Goal: Complete Application Form: Complete application form

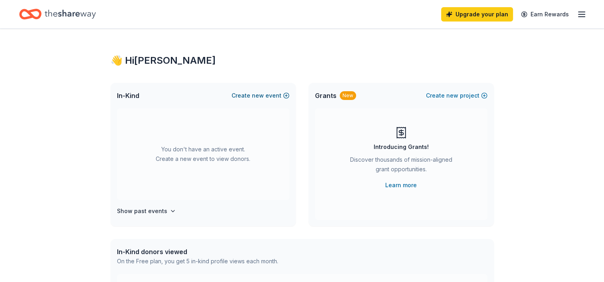
click at [264, 95] on span "new" at bounding box center [258, 96] width 12 height 10
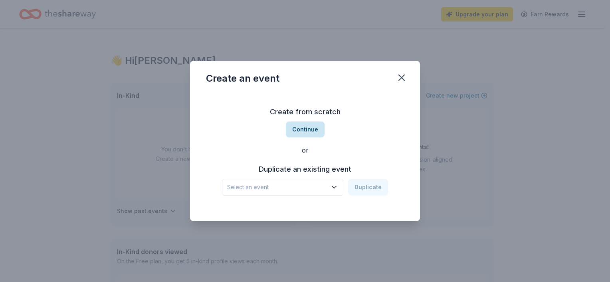
click at [303, 127] on button "Continue" at bounding box center [305, 130] width 39 height 16
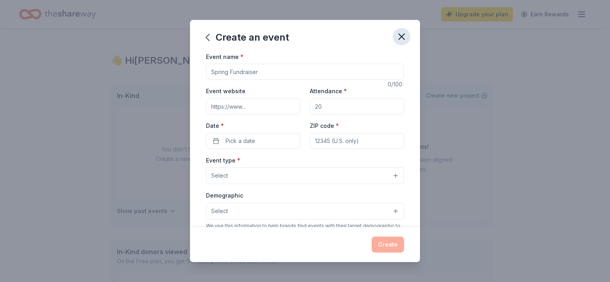
click at [405, 37] on icon "button" at bounding box center [401, 36] width 11 height 11
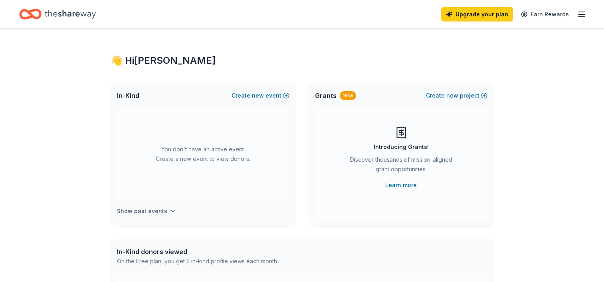
click at [140, 209] on h4 "Show past events" at bounding box center [142, 212] width 50 height 10
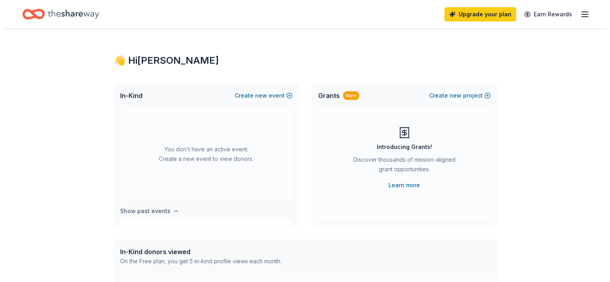
scroll to position [66, 0]
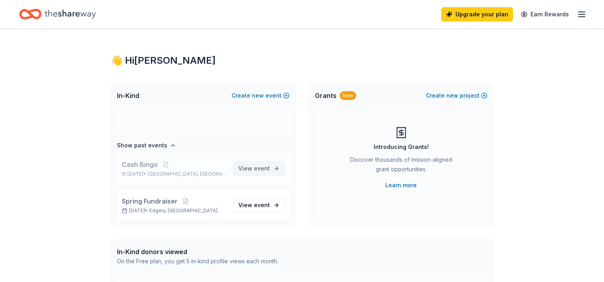
click at [244, 166] on span "View event" at bounding box center [254, 169] width 32 height 10
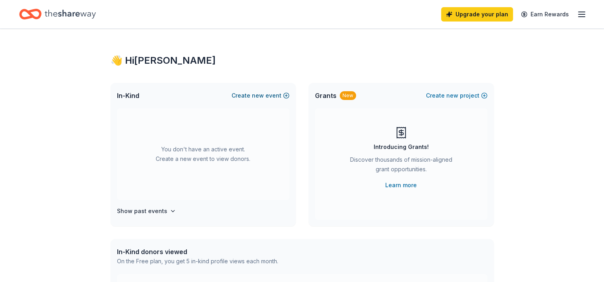
click at [262, 96] on span "new" at bounding box center [258, 96] width 12 height 10
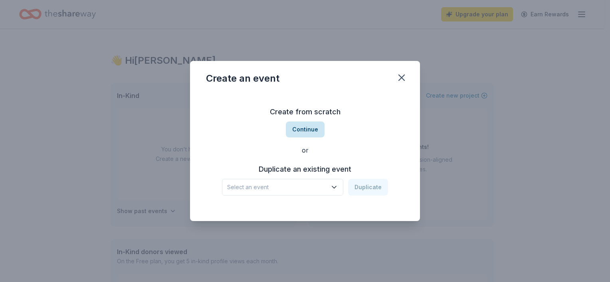
click at [304, 128] on button "Continue" at bounding box center [305, 130] width 39 height 16
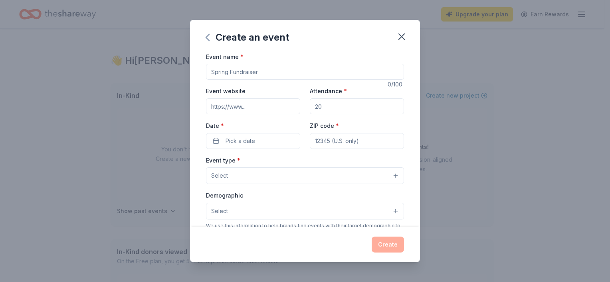
click at [207, 40] on icon "button" at bounding box center [207, 37] width 3 height 6
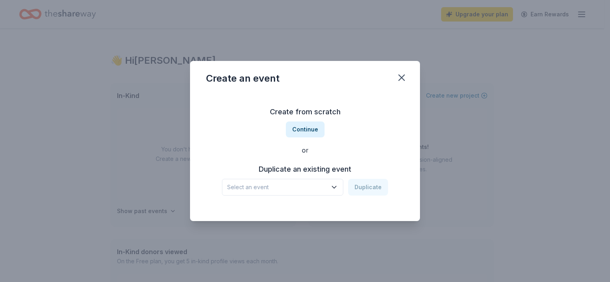
click at [336, 188] on icon "button" at bounding box center [334, 188] width 4 height 2
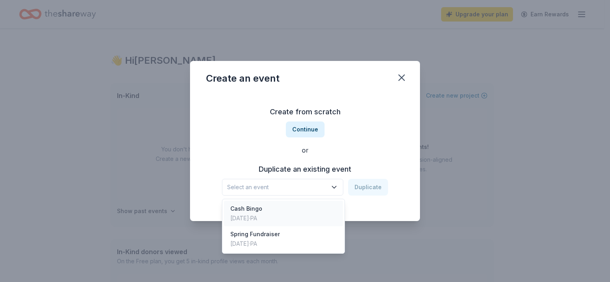
click at [287, 215] on div "Cash Bingo Jan 18, 2025 · PA" at bounding box center [283, 214] width 119 height 26
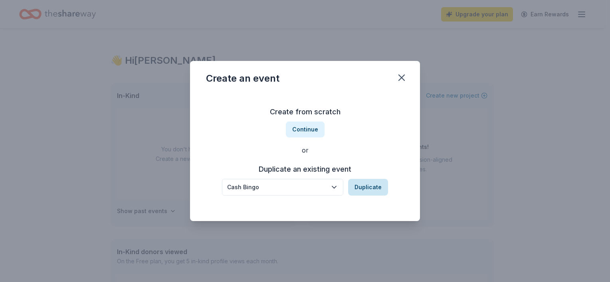
click at [359, 183] on button "Duplicate" at bounding box center [368, 187] width 40 height 17
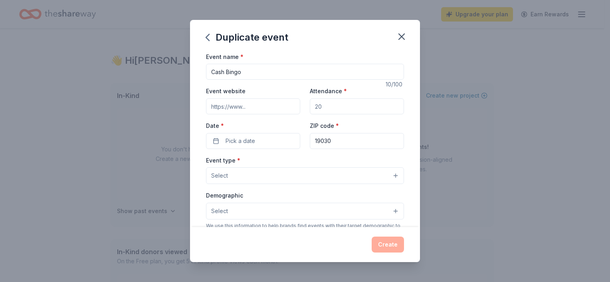
drag, startPoint x: 331, startPoint y: 106, endPoint x: 280, endPoint y: 109, distance: 50.3
click at [280, 109] on div "Event website Attendance * Date * Pick a date ZIP code * 19030" at bounding box center [305, 117] width 198 height 63
type input "400"
click at [268, 142] on button "Pick a date" at bounding box center [253, 141] width 94 height 16
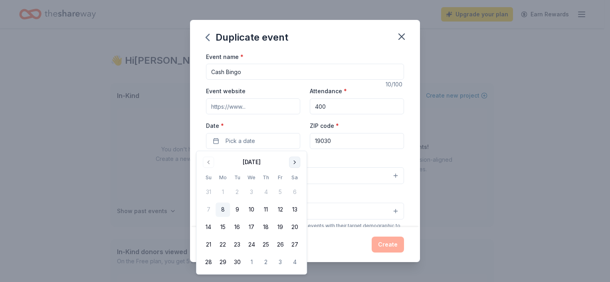
click at [292, 162] on button "Go to next month" at bounding box center [294, 162] width 11 height 11
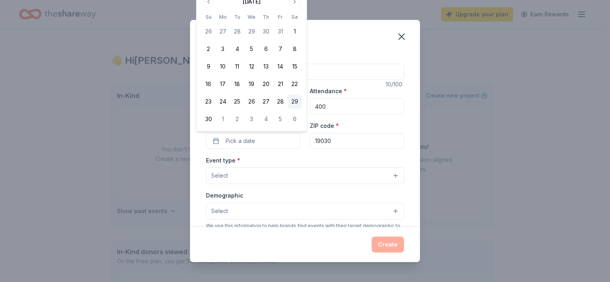
click at [295, 102] on button "29" at bounding box center [294, 102] width 14 height 14
click at [326, 158] on div "Event type * Select" at bounding box center [305, 170] width 198 height 29
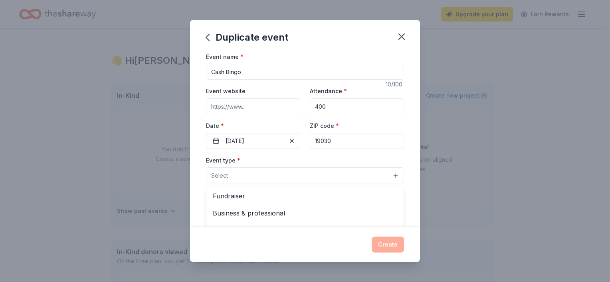
click at [288, 176] on button "Select" at bounding box center [305, 176] width 198 height 17
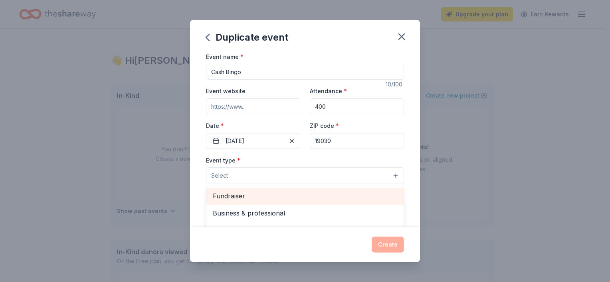
click at [267, 198] on span "Fundraiser" at bounding box center [305, 196] width 184 height 10
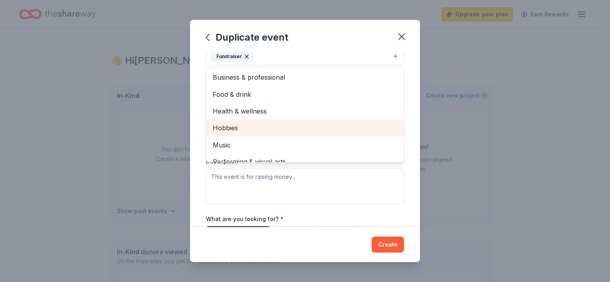
click at [227, 128] on span "Hobbies" at bounding box center [305, 128] width 184 height 10
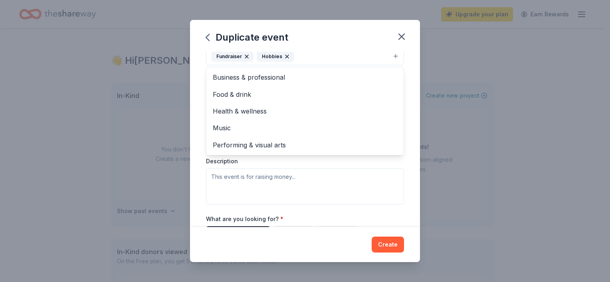
click at [405, 75] on div "Event name * Cash Bingo 10 /100 Event website Attendance * 400 Date * 11/29/202…" at bounding box center [305, 140] width 230 height 176
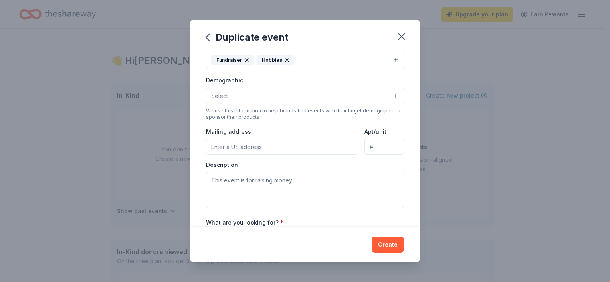
click at [261, 148] on input "Mailing address" at bounding box center [282, 147] width 152 height 16
click at [306, 94] on button "Select" at bounding box center [305, 96] width 198 height 17
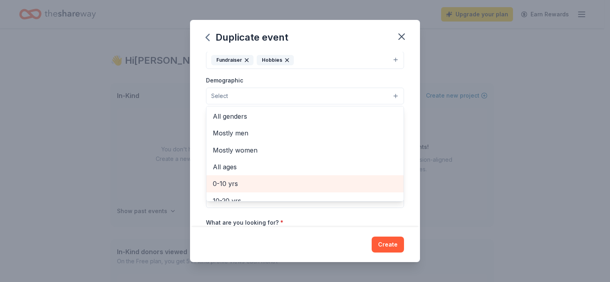
scroll to position [40, 0]
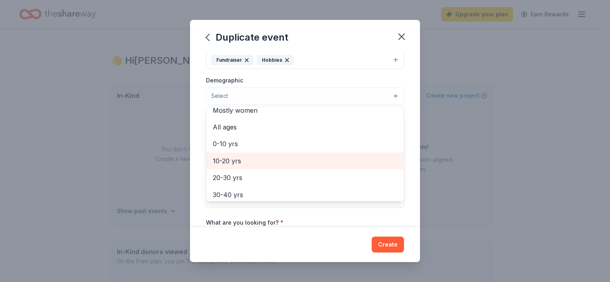
click at [245, 160] on span "10-20 yrs" at bounding box center [305, 161] width 184 height 10
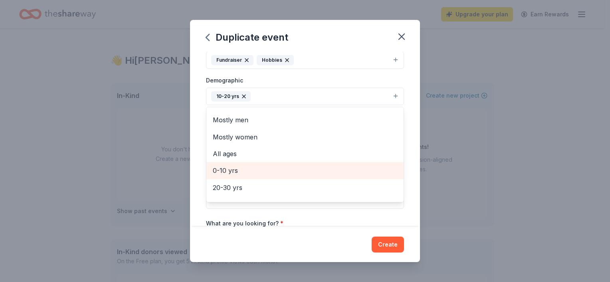
scroll to position [0, 0]
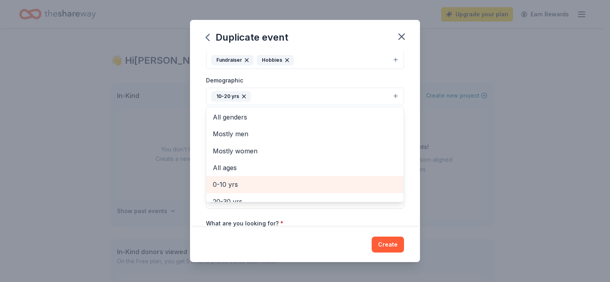
click at [243, 186] on span "0-10 yrs" at bounding box center [305, 185] width 184 height 10
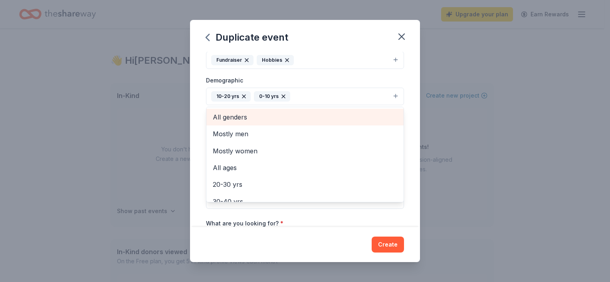
click at [237, 115] on span "All genders" at bounding box center [305, 117] width 184 height 10
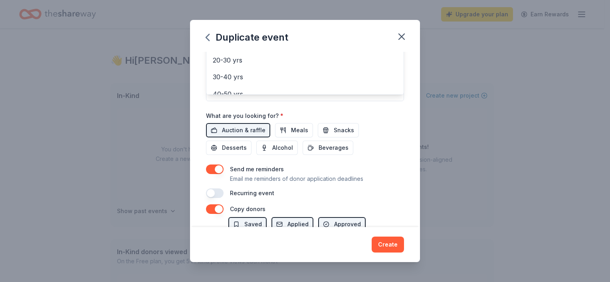
scroll to position [236, 0]
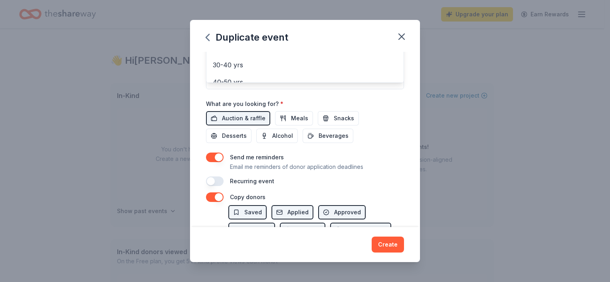
click at [246, 115] on div "Event name * Cash Bingo 10 /100 Event website Attendance * 400 Date * 11/29/202…" at bounding box center [305, 1] width 198 height 370
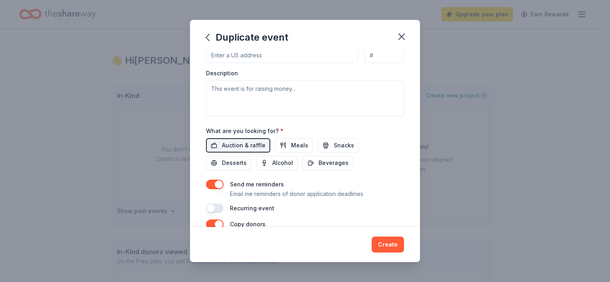
scroll to position [232, 0]
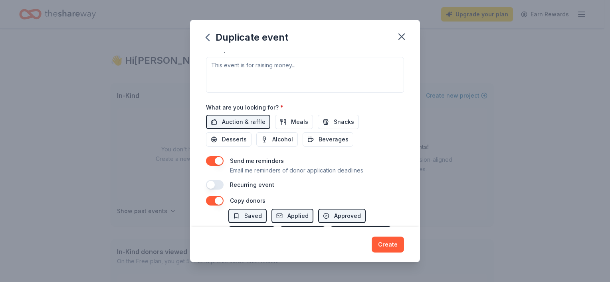
click at [214, 159] on button "button" at bounding box center [215, 161] width 18 height 10
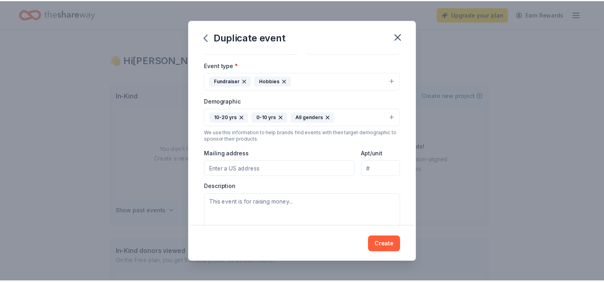
scroll to position [0, 0]
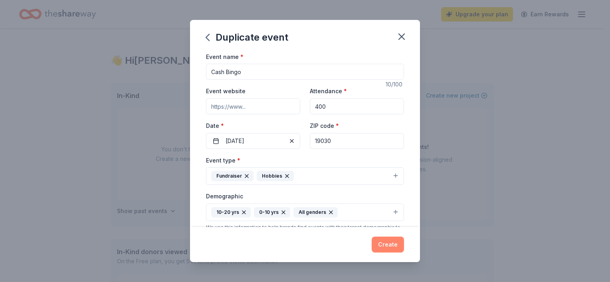
click at [386, 241] on button "Create" at bounding box center [387, 245] width 32 height 16
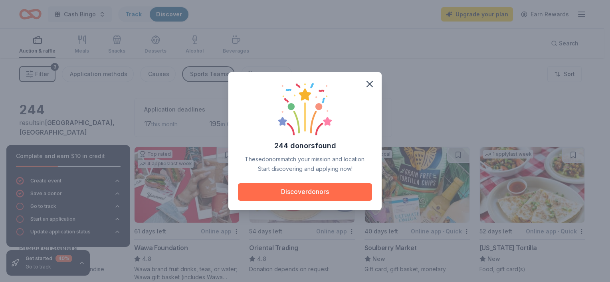
click at [298, 191] on button "Discover donors" at bounding box center [305, 193] width 134 height 18
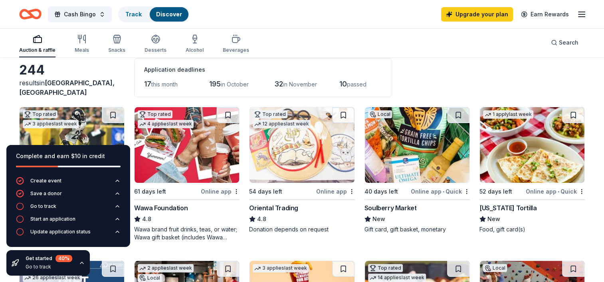
scroll to position [80, 0]
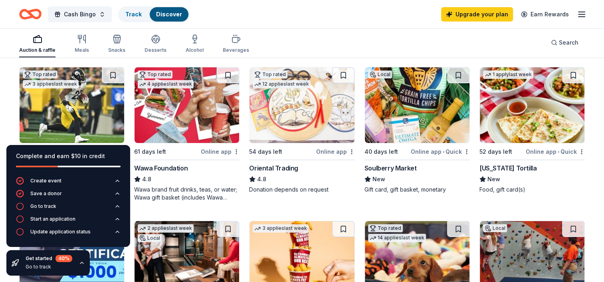
click at [179, 168] on div "Wawa Foundation" at bounding box center [160, 169] width 53 height 10
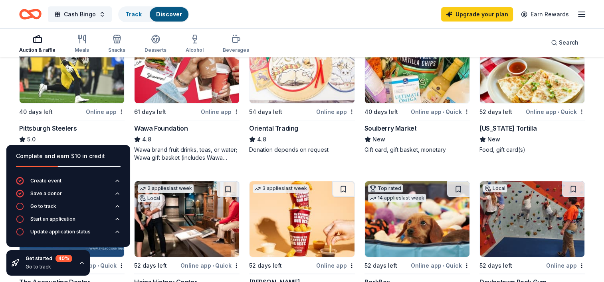
scroll to position [200, 0]
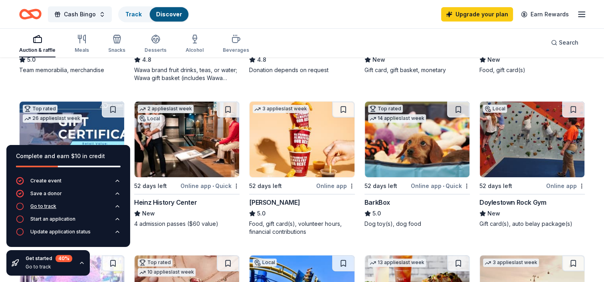
click at [39, 208] on div "Go to track" at bounding box center [43, 206] width 26 height 6
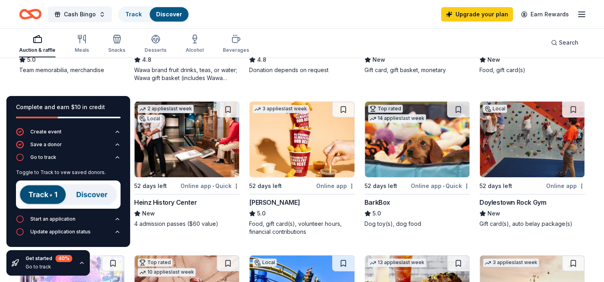
click at [46, 195] on img at bounding box center [68, 195] width 105 height 28
click at [53, 194] on img at bounding box center [68, 195] width 105 height 28
click at [70, 219] on div "Start an application" at bounding box center [52, 219] width 45 height 6
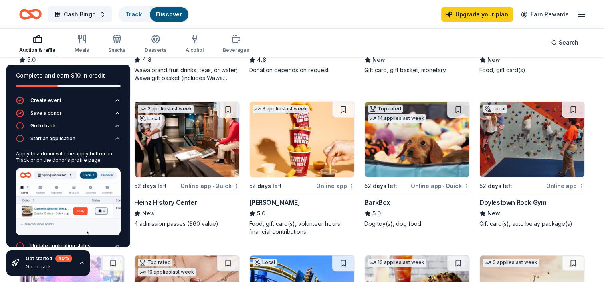
click at [381, 202] on div "BarkBox" at bounding box center [377, 203] width 26 height 10
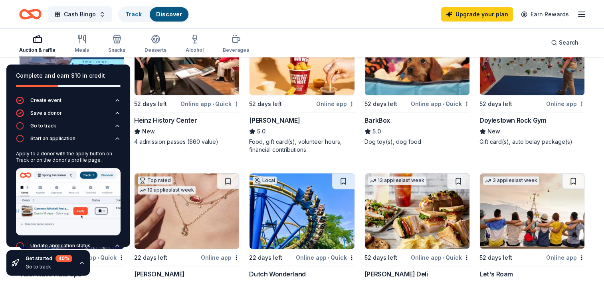
scroll to position [319, 0]
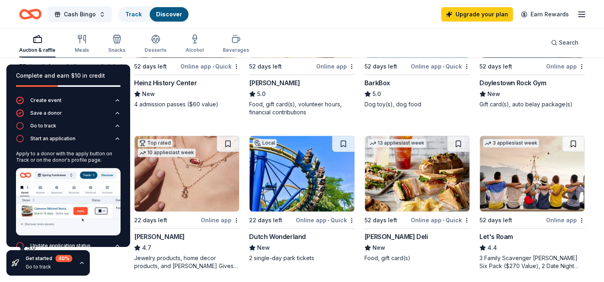
click at [164, 234] on div "Kendra Scott" at bounding box center [159, 237] width 51 height 10
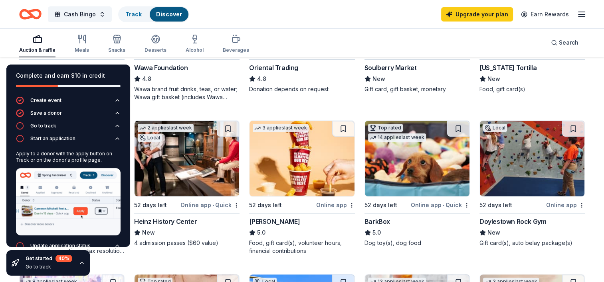
scroll to position [160, 0]
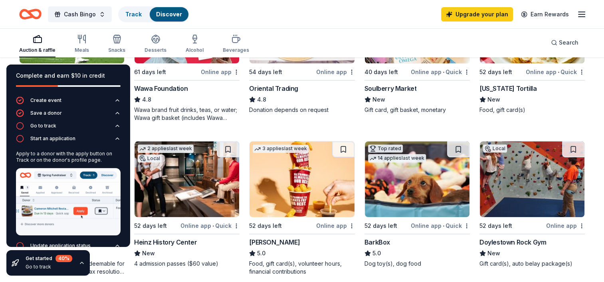
click at [114, 243] on icon "button" at bounding box center [117, 246] width 6 height 6
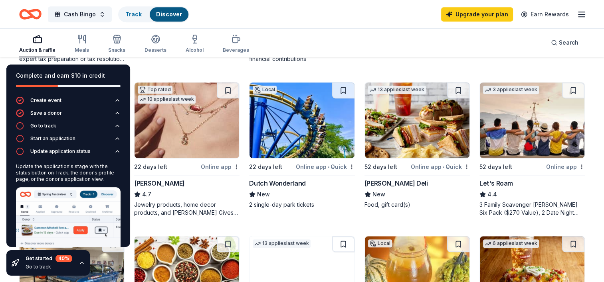
scroll to position [359, 0]
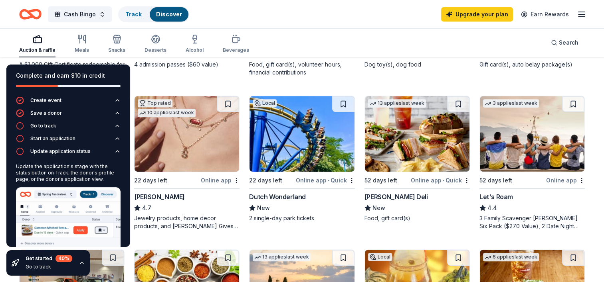
click at [300, 159] on img at bounding box center [301, 134] width 105 height 76
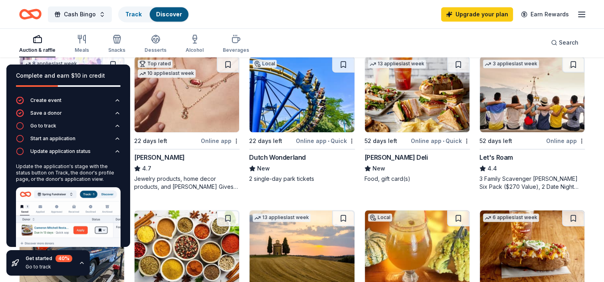
scroll to position [399, 0]
click at [381, 155] on div "McAlister's Deli" at bounding box center [395, 157] width 63 height 10
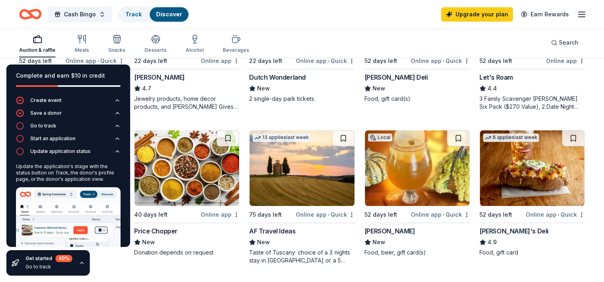
scroll to position [32, 0]
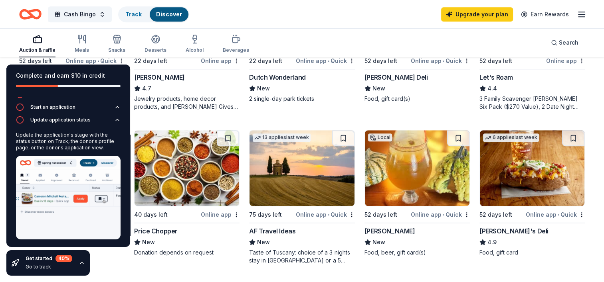
click at [81, 265] on icon "button" at bounding box center [82, 263] width 6 height 6
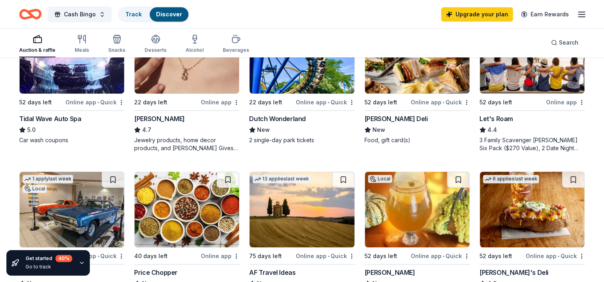
scroll to position [439, 0]
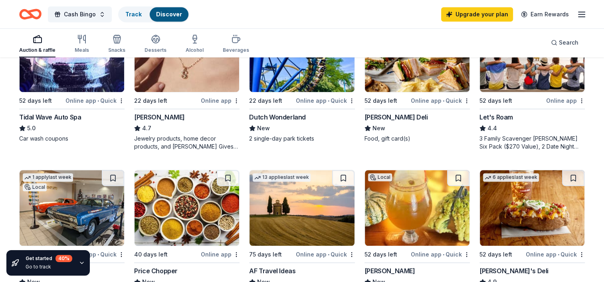
click at [83, 75] on img at bounding box center [72, 54] width 105 height 76
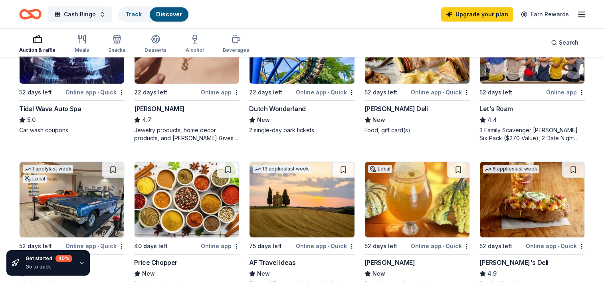
scroll to position [239, 0]
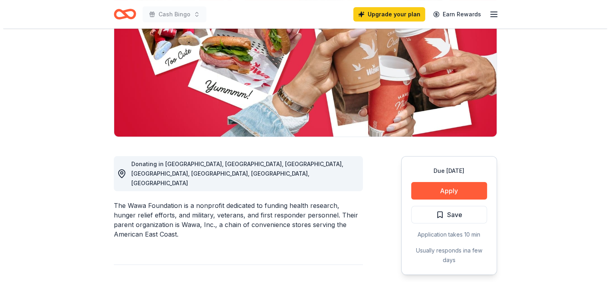
scroll to position [120, 0]
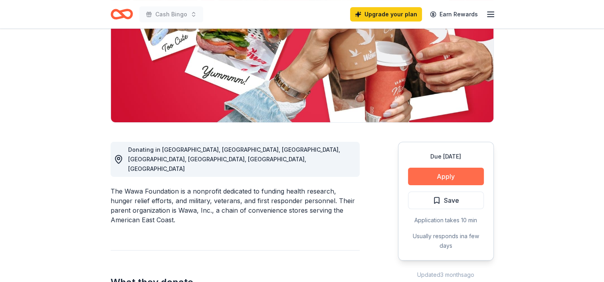
click at [462, 175] on button "Apply" at bounding box center [446, 177] width 76 height 18
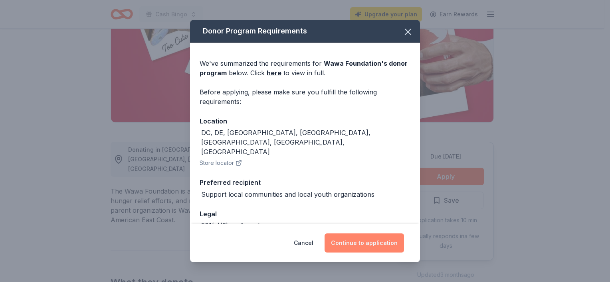
click at [359, 244] on button "Continue to application" at bounding box center [363, 243] width 79 height 19
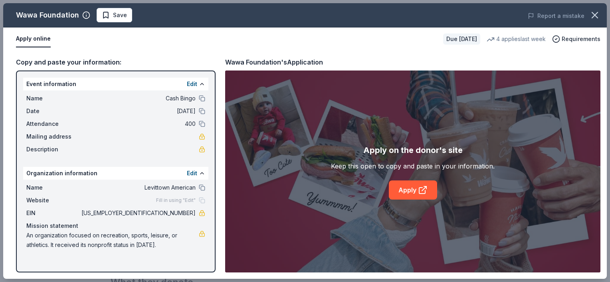
drag, startPoint x: 205, startPoint y: 200, endPoint x: 195, endPoint y: 201, distance: 10.0
click at [204, 200] on div "Fill in using "Edit"" at bounding box center [180, 201] width 49 height 6
click at [196, 82] on button "Edit" at bounding box center [192, 84] width 10 height 10
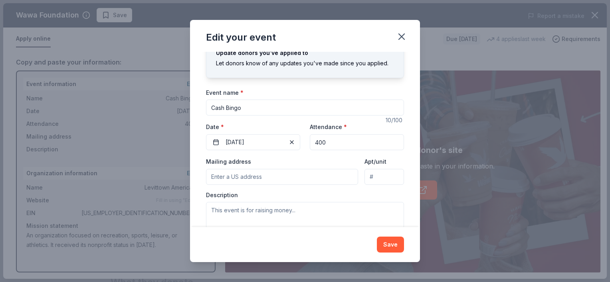
scroll to position [51, 0]
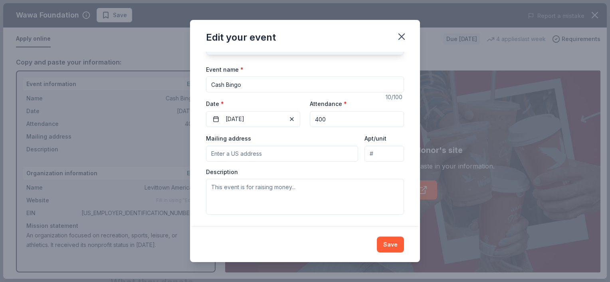
click at [260, 155] on input "Mailing address" at bounding box center [282, 154] width 152 height 16
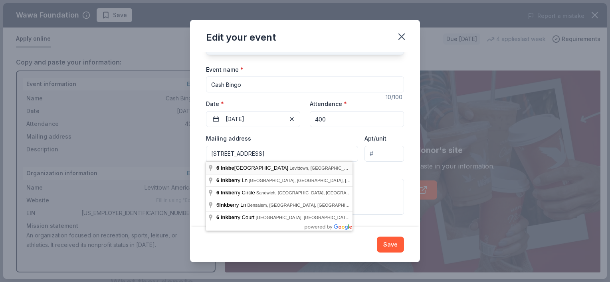
type input "6 Inkberry Road, Levittown, PA, 19057"
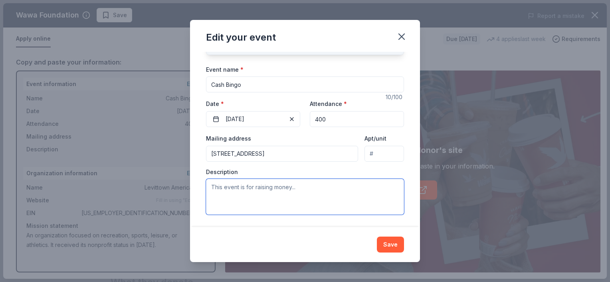
click at [236, 188] on textarea at bounding box center [305, 197] width 198 height 36
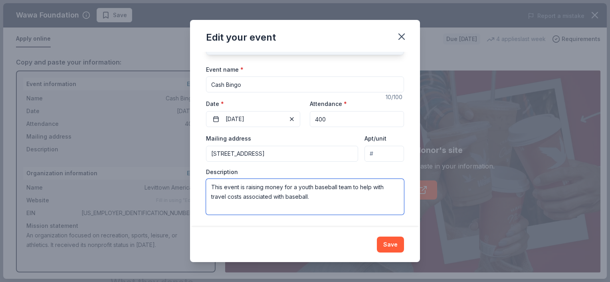
type textarea "This event is raising money for a youth baseball team to help with travel costs…"
click at [387, 246] on button "Save" at bounding box center [390, 245] width 27 height 16
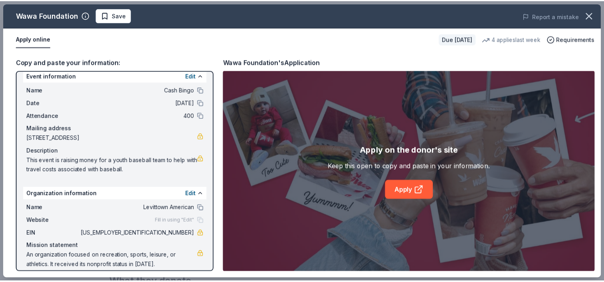
scroll to position [16, 0]
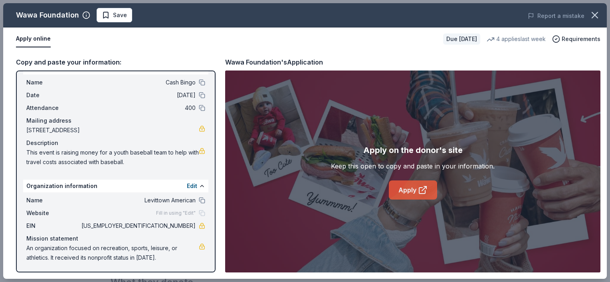
click at [410, 189] on link "Apply" at bounding box center [413, 190] width 48 height 19
drag, startPoint x: 596, startPoint y: 18, endPoint x: 565, endPoint y: 41, distance: 38.9
click at [596, 18] on icon "button" at bounding box center [594, 15] width 11 height 11
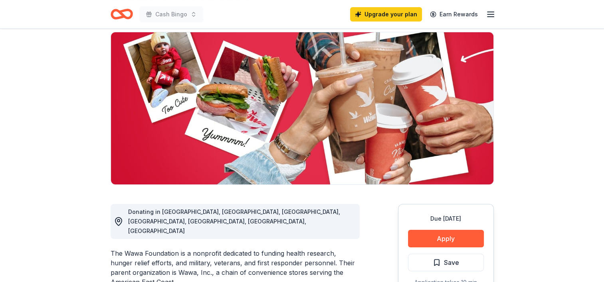
scroll to position [0, 0]
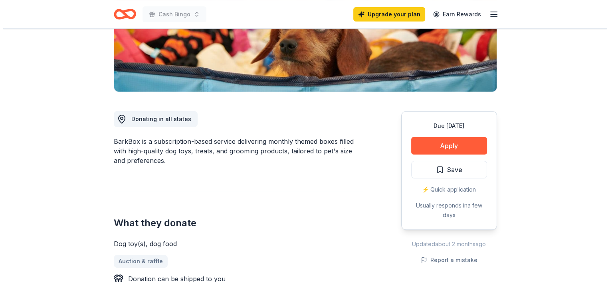
scroll to position [160, 0]
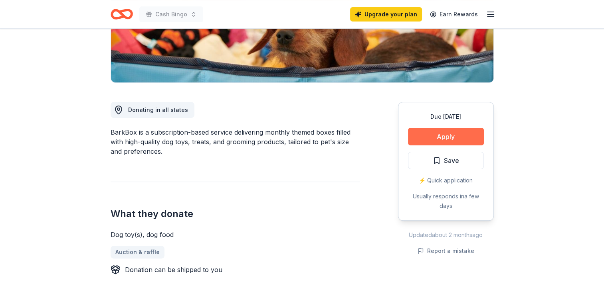
click at [423, 136] on button "Apply" at bounding box center [446, 137] width 76 height 18
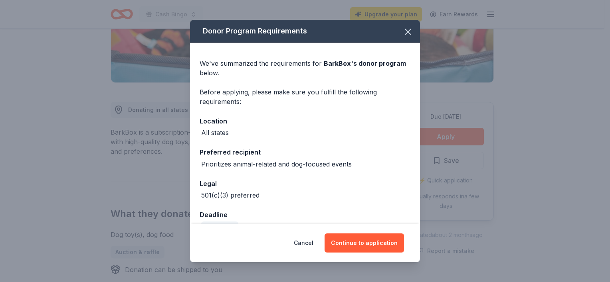
scroll to position [18, 0]
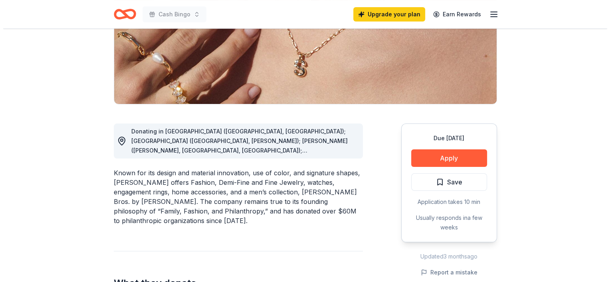
scroll to position [160, 0]
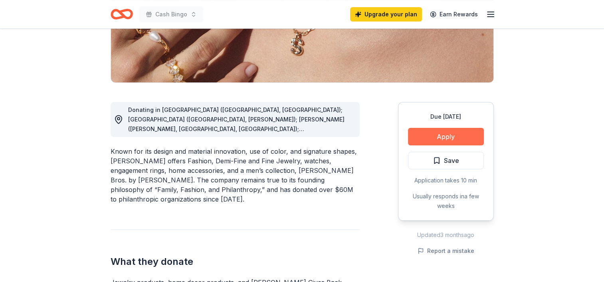
click at [413, 134] on button "Apply" at bounding box center [446, 137] width 76 height 18
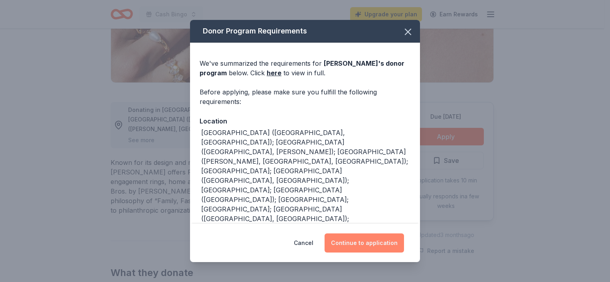
click at [356, 242] on button "Continue to application" at bounding box center [363, 243] width 79 height 19
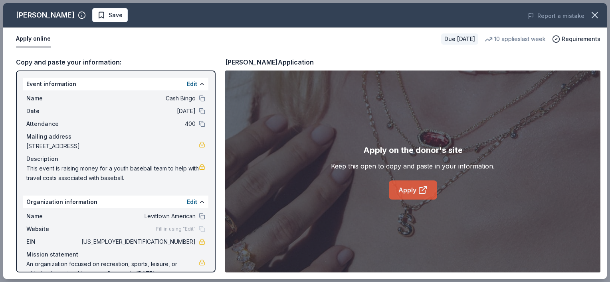
click at [410, 187] on link "Apply" at bounding box center [413, 190] width 48 height 19
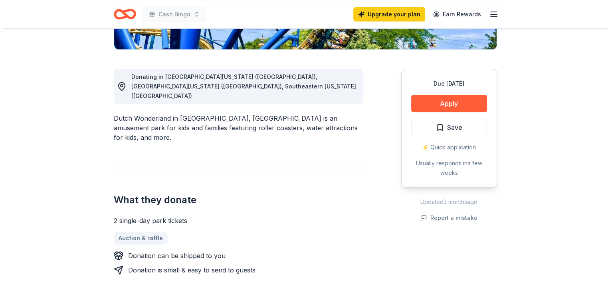
scroll to position [200, 0]
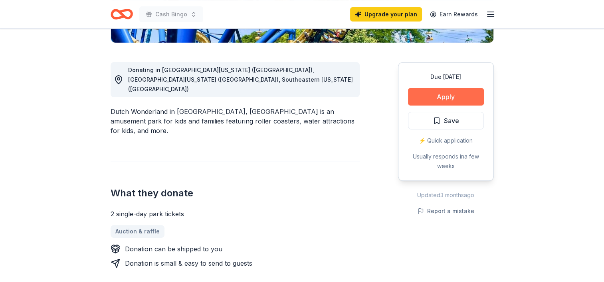
click at [438, 93] on button "Apply" at bounding box center [446, 97] width 76 height 18
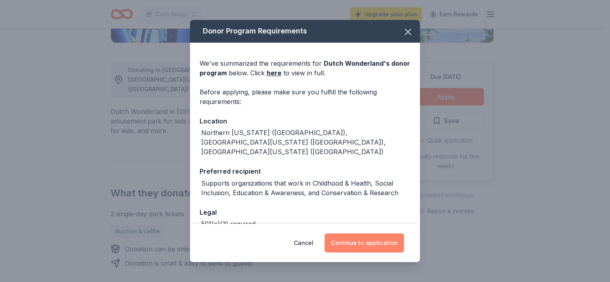
click at [350, 239] on button "Continue to application" at bounding box center [363, 243] width 79 height 19
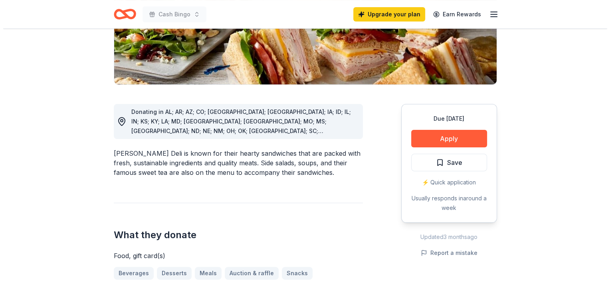
scroll to position [200, 0]
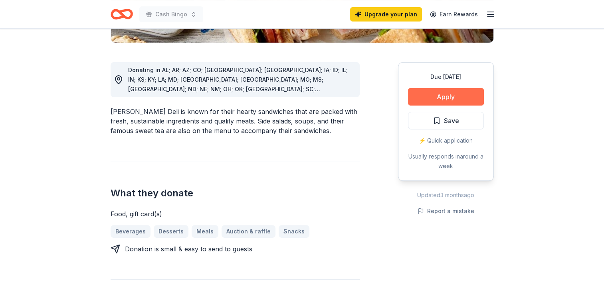
click at [421, 93] on button "Apply" at bounding box center [446, 97] width 76 height 18
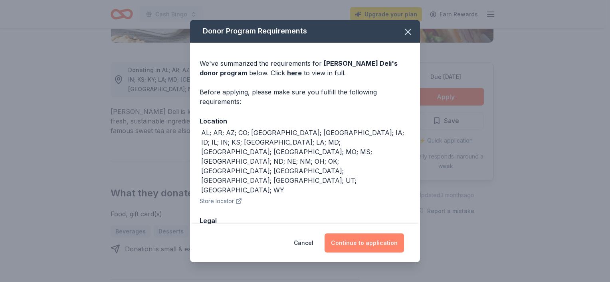
click at [376, 243] on button "Continue to application" at bounding box center [363, 243] width 79 height 19
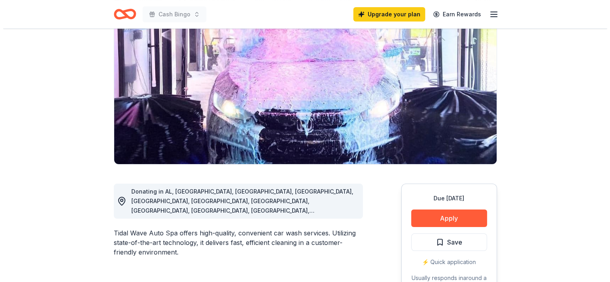
scroll to position [120, 0]
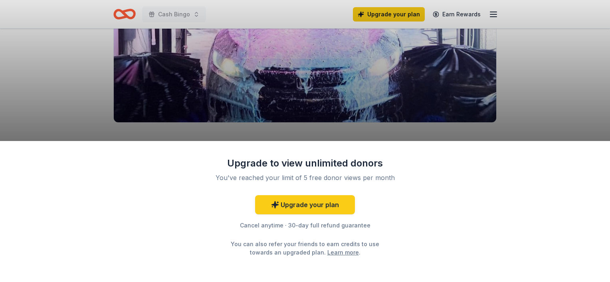
click at [431, 120] on div "Upgrade to view unlimited donors You've reached your limit of 5 free donor view…" at bounding box center [305, 141] width 610 height 282
